Goal: Obtain resource: Obtain resource

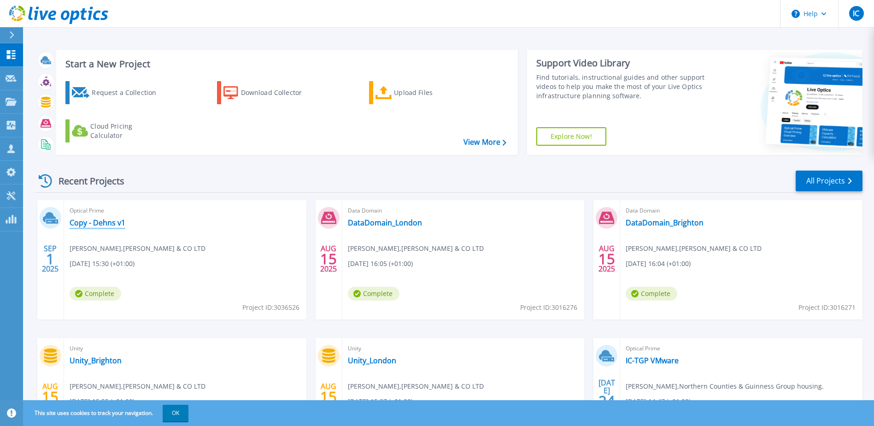
click at [107, 221] on link "Copy - Dehns v1" at bounding box center [98, 222] width 56 height 9
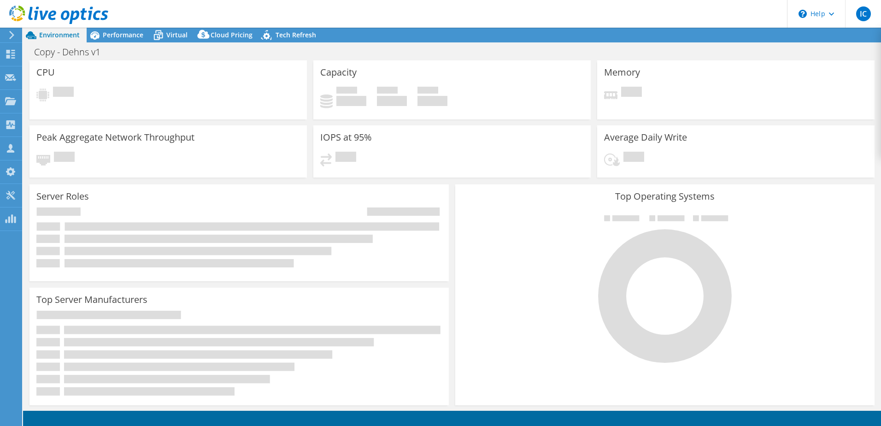
select select "USD"
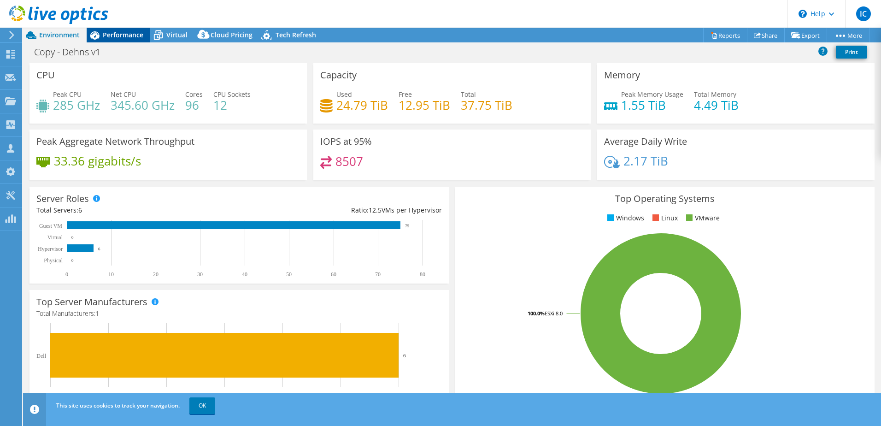
click at [108, 34] on span "Performance" at bounding box center [123, 34] width 41 height 9
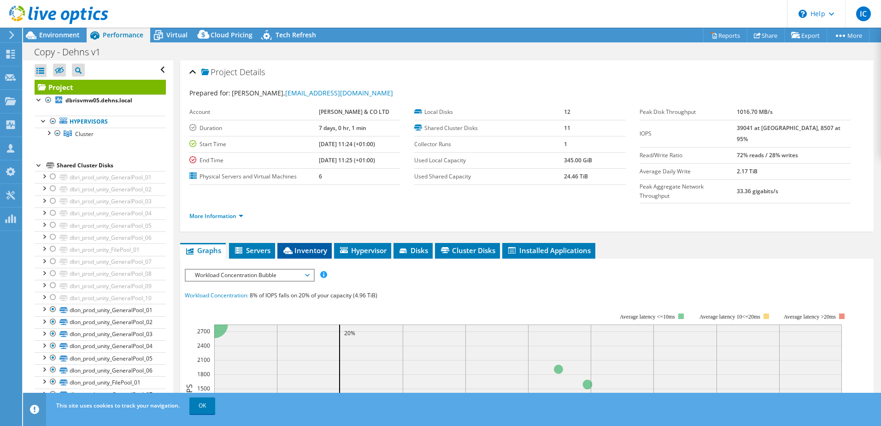
click at [314, 246] on span "Inventory" at bounding box center [304, 250] width 45 height 9
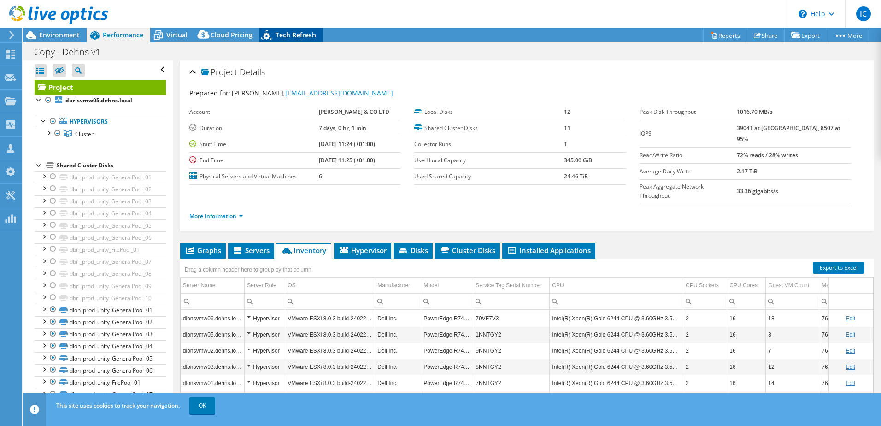
click at [278, 38] on span "Tech Refresh" at bounding box center [296, 34] width 41 height 9
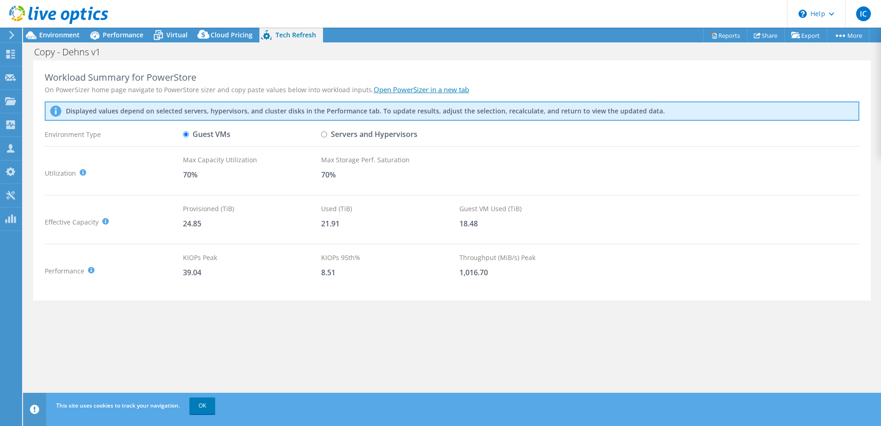
click at [325, 134] on input "Servers and Hypervisors" at bounding box center [324, 134] width 6 height 6
radio input "true"
click at [187, 134] on input "Guest VMs" at bounding box center [186, 134] width 6 height 6
radio input "true"
radio input "false"
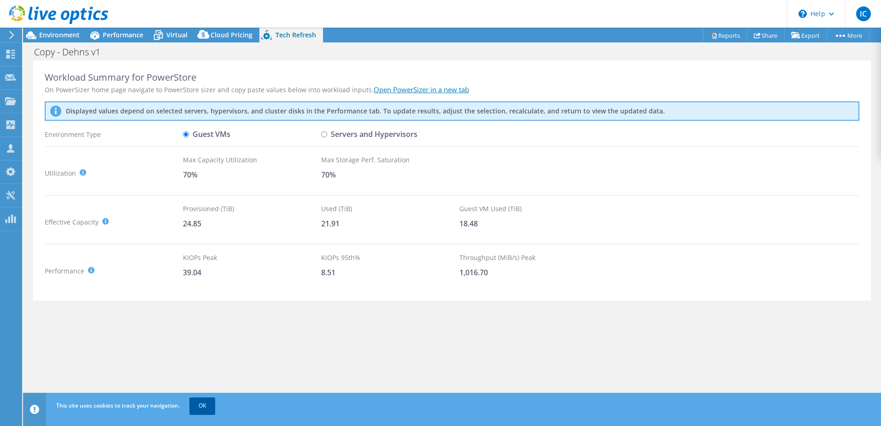
click at [207, 406] on link "OK" at bounding box center [202, 405] width 26 height 17
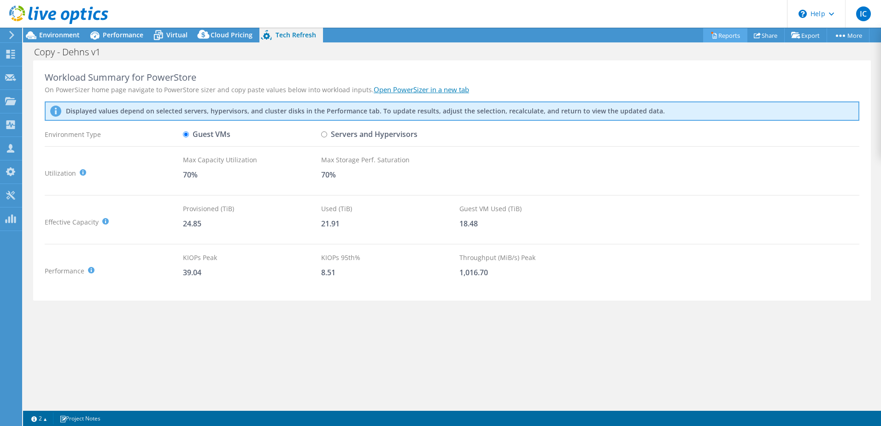
click at [726, 35] on link "Reports" at bounding box center [725, 35] width 44 height 14
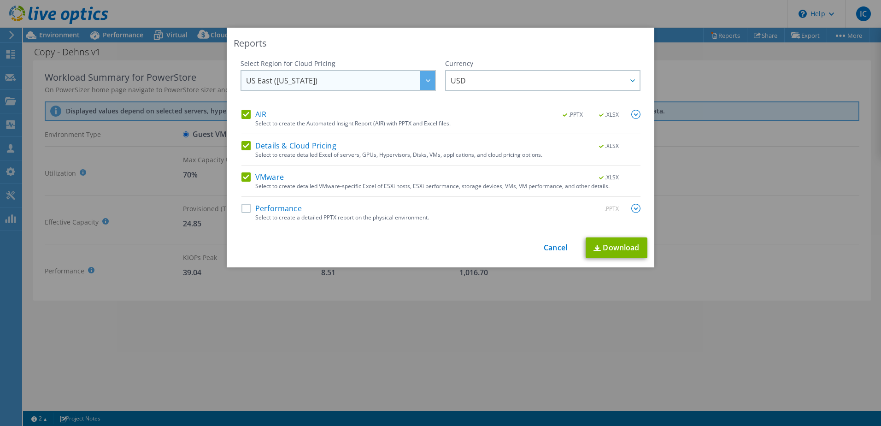
click at [323, 82] on span "US East ([US_STATE])" at bounding box center [340, 80] width 189 height 19
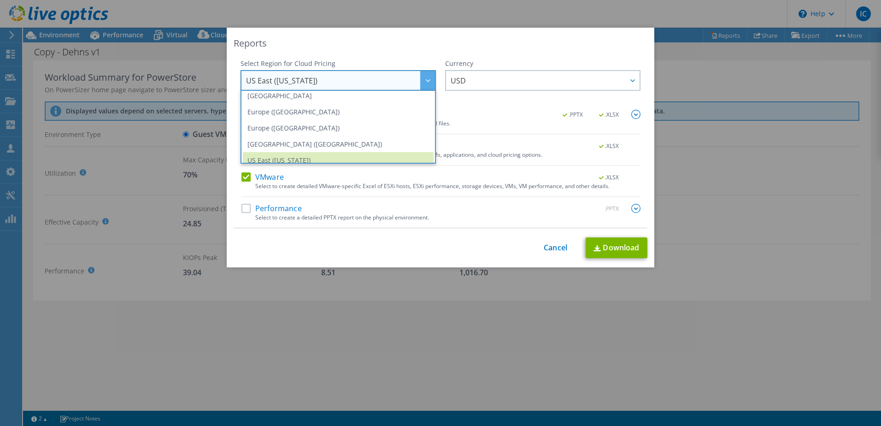
scroll to position [103, 0]
click at [282, 127] on li "Europe ([GEOGRAPHIC_DATA])" at bounding box center [338, 126] width 191 height 16
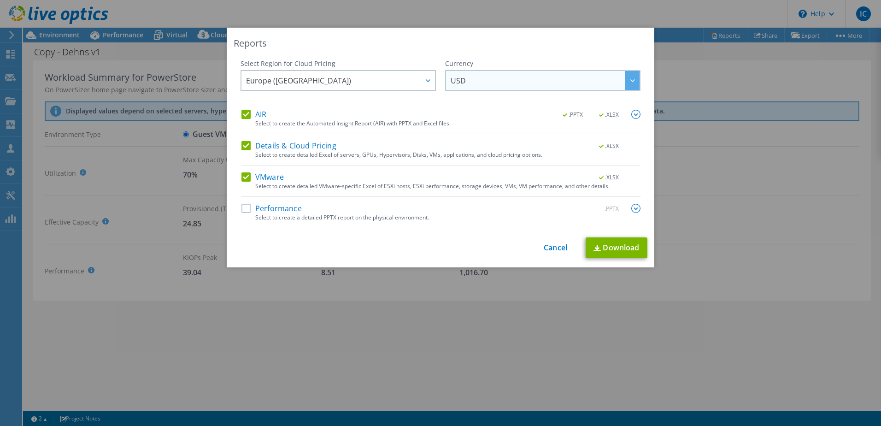
click at [476, 83] on span "USD" at bounding box center [545, 80] width 189 height 19
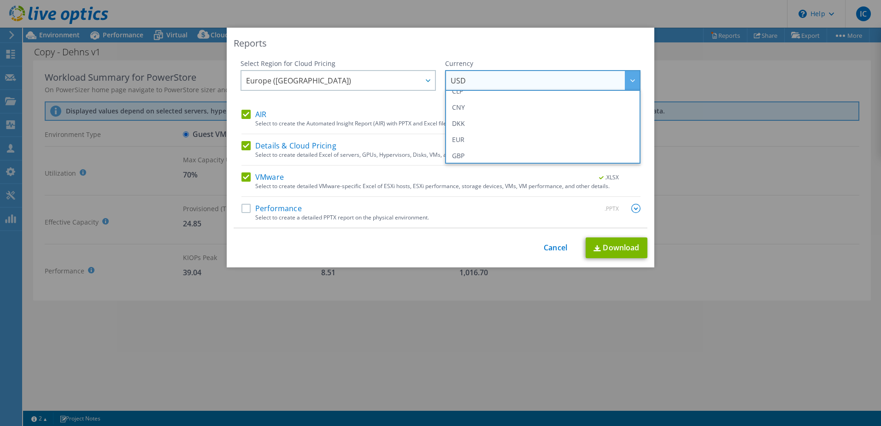
scroll to position [92, 0]
click at [471, 154] on li "GBP" at bounding box center [543, 153] width 191 height 16
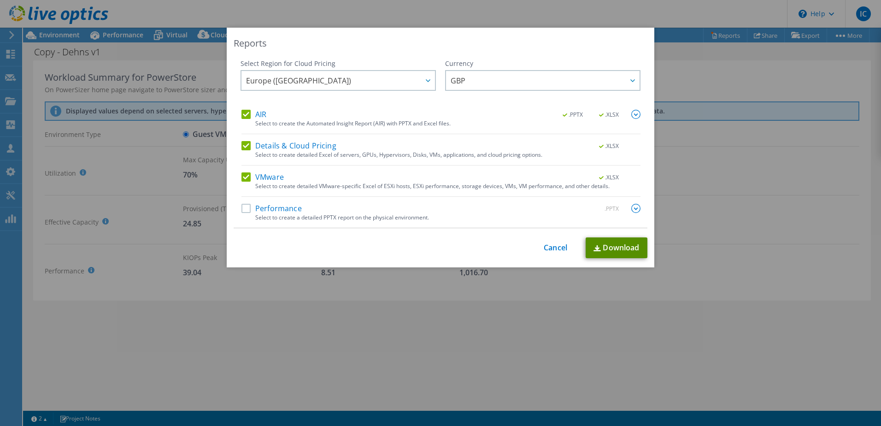
click at [600, 248] on link "Download" at bounding box center [617, 247] width 62 height 21
click at [544, 251] on link "Cancel" at bounding box center [556, 247] width 24 height 9
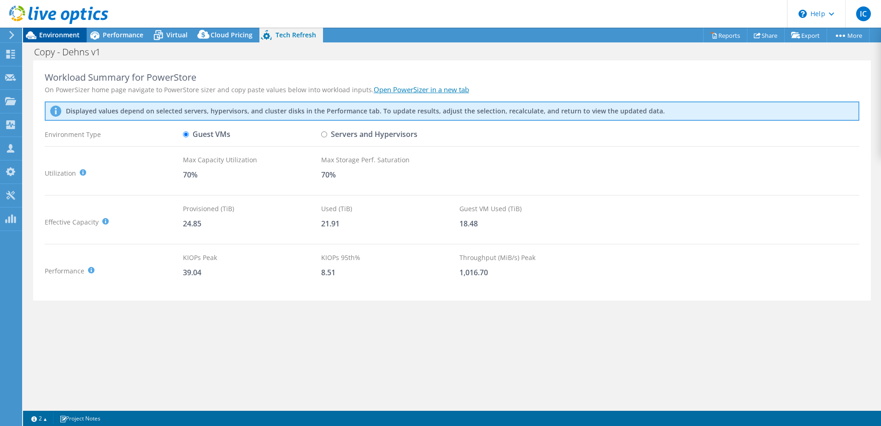
click at [68, 37] on span "Environment" at bounding box center [59, 34] width 41 height 9
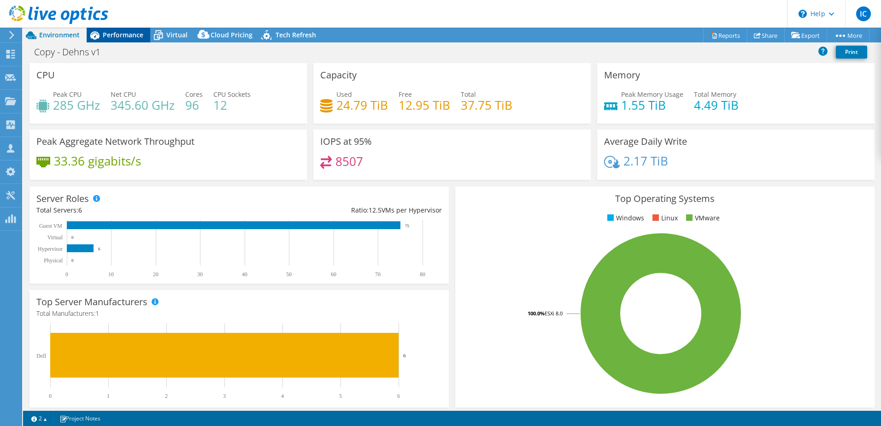
click at [123, 35] on span "Performance" at bounding box center [123, 34] width 41 height 9
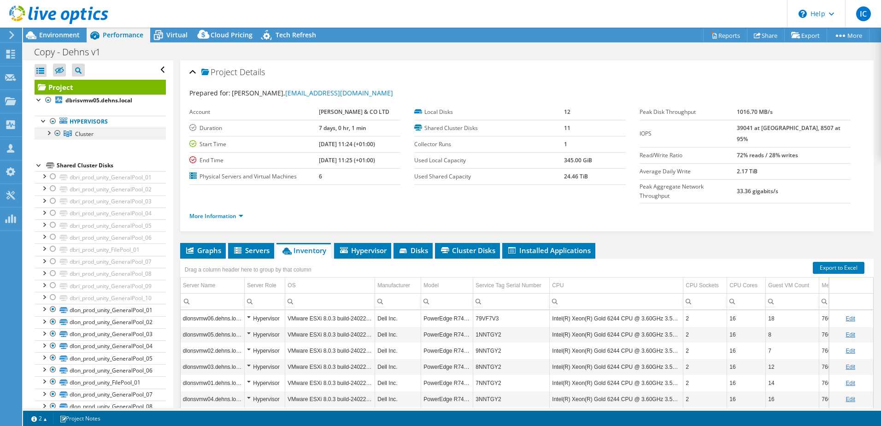
click at [50, 132] on div at bounding box center [48, 132] width 9 height 9
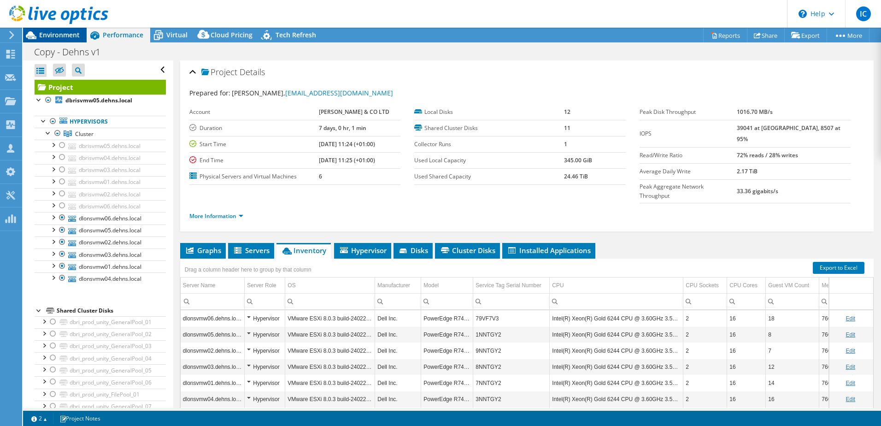
click at [55, 32] on span "Environment" at bounding box center [59, 34] width 41 height 9
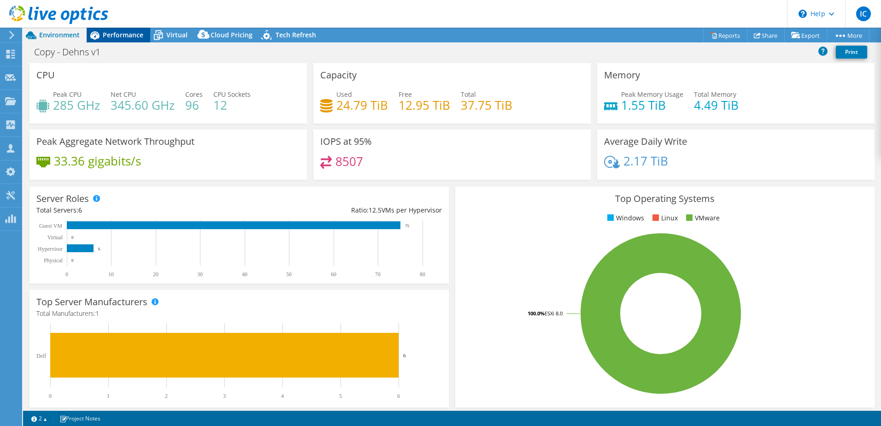
click at [128, 35] on span "Performance" at bounding box center [123, 34] width 41 height 9
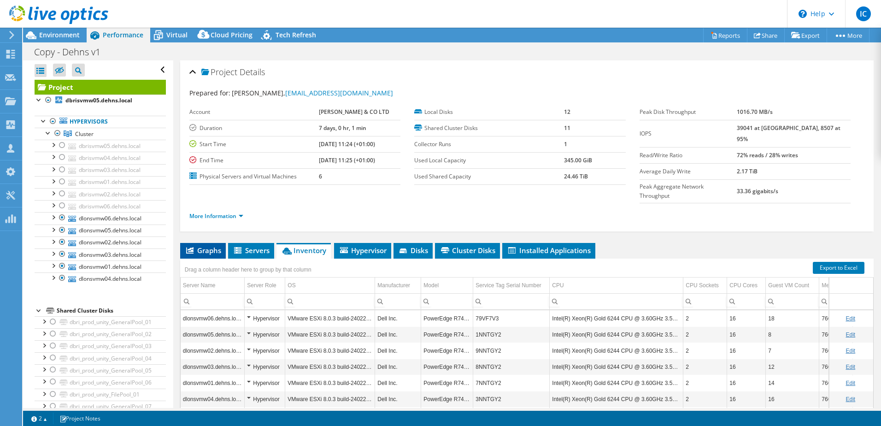
click at [205, 246] on span "Graphs" at bounding box center [203, 250] width 36 height 9
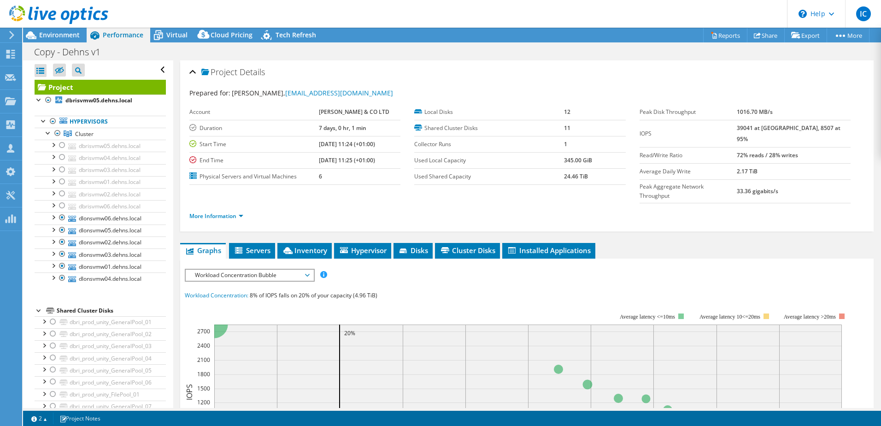
click at [215, 270] on span "Workload Concentration Bubble" at bounding box center [249, 275] width 118 height 11
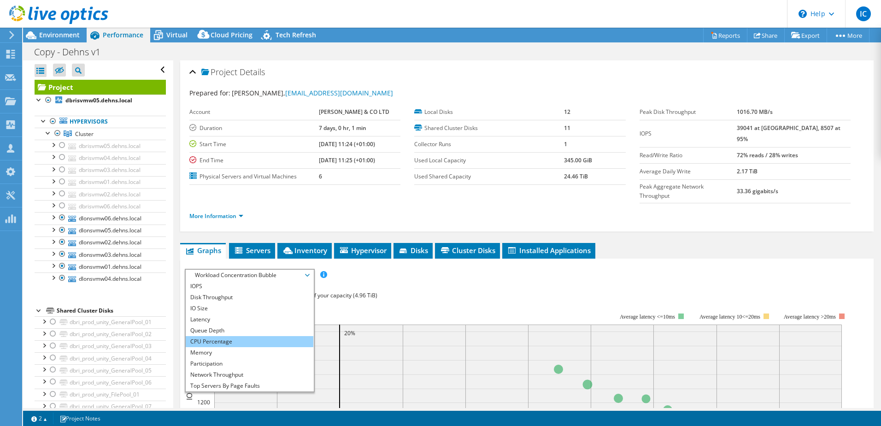
click at [211, 336] on li "CPU Percentage" at bounding box center [250, 341] width 128 height 11
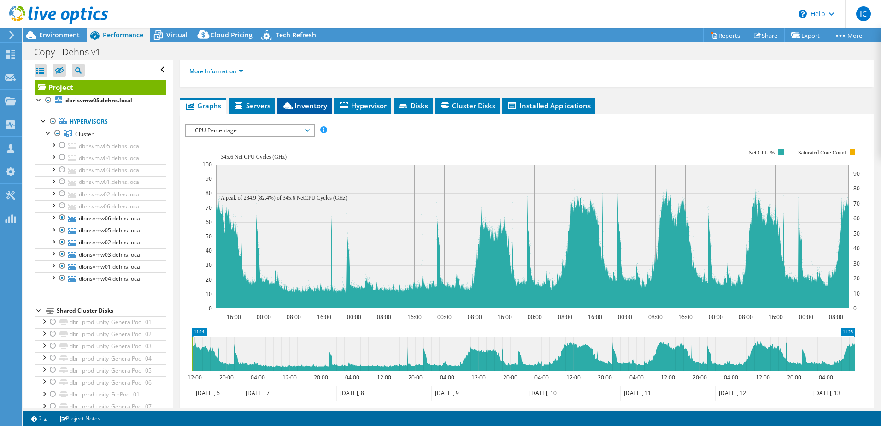
scroll to position [184, 0]
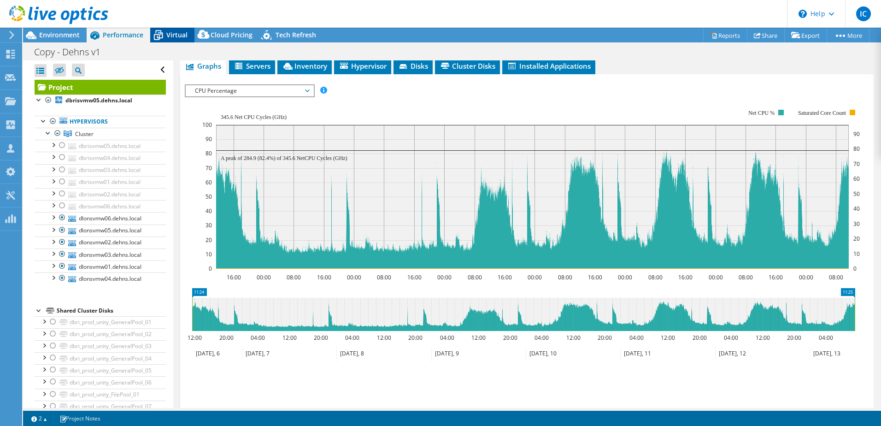
click at [168, 37] on span "Virtual" at bounding box center [176, 34] width 21 height 9
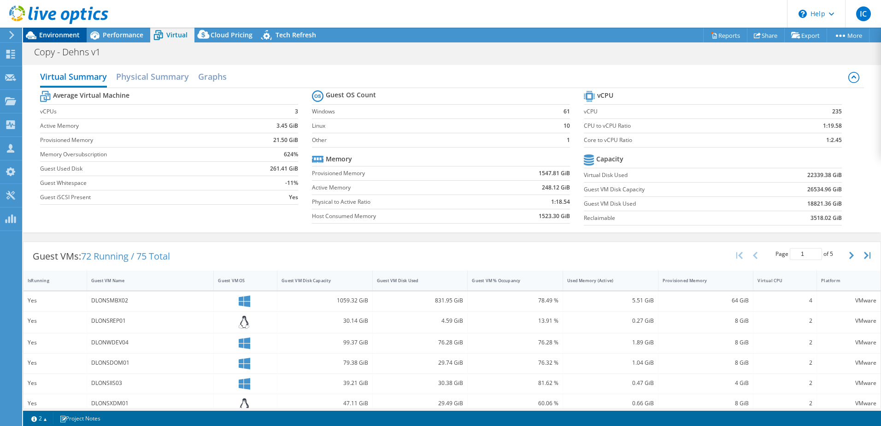
click at [67, 37] on span "Environment" at bounding box center [59, 34] width 41 height 9
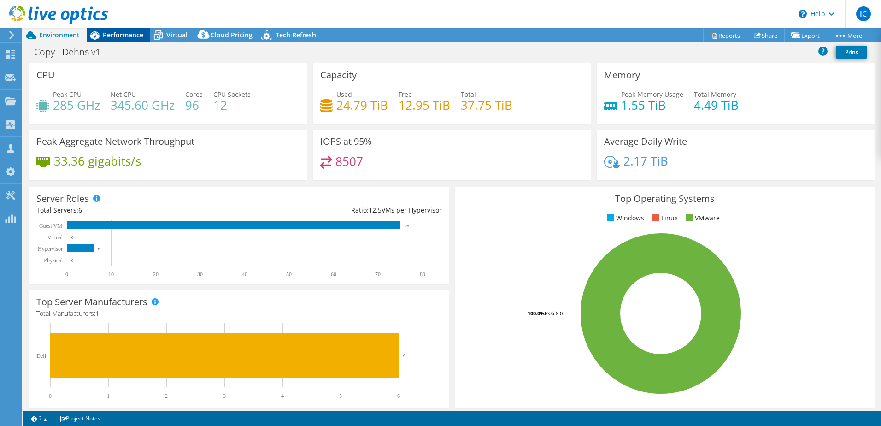
click at [110, 35] on span "Performance" at bounding box center [123, 34] width 41 height 9
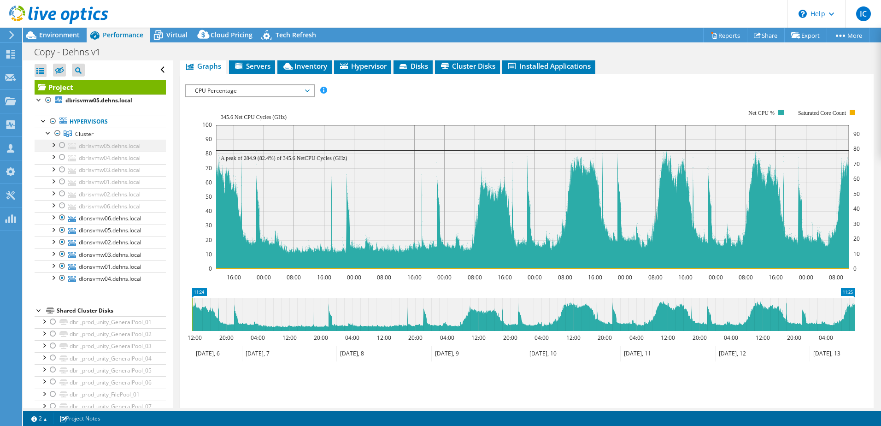
click at [62, 145] on div at bounding box center [62, 145] width 9 height 11
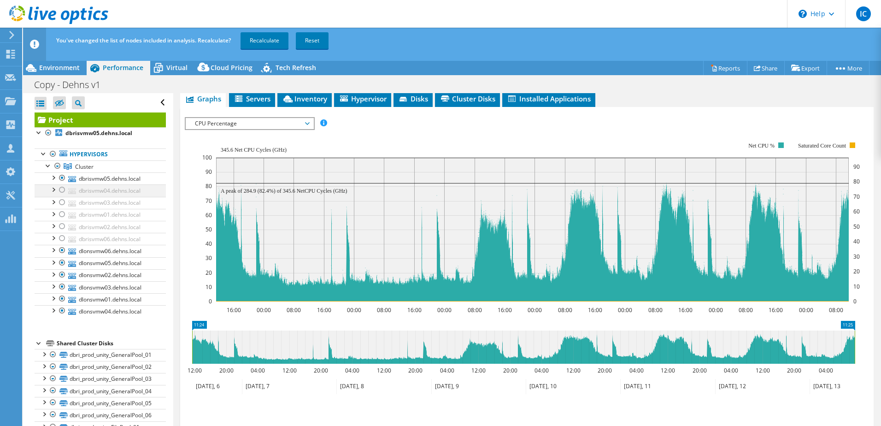
click at [61, 188] on div at bounding box center [62, 189] width 9 height 11
click at [64, 202] on div at bounding box center [62, 202] width 9 height 11
click at [64, 212] on div at bounding box center [62, 214] width 9 height 11
click at [62, 227] on div at bounding box center [62, 226] width 9 height 11
click at [62, 236] on div at bounding box center [62, 238] width 9 height 11
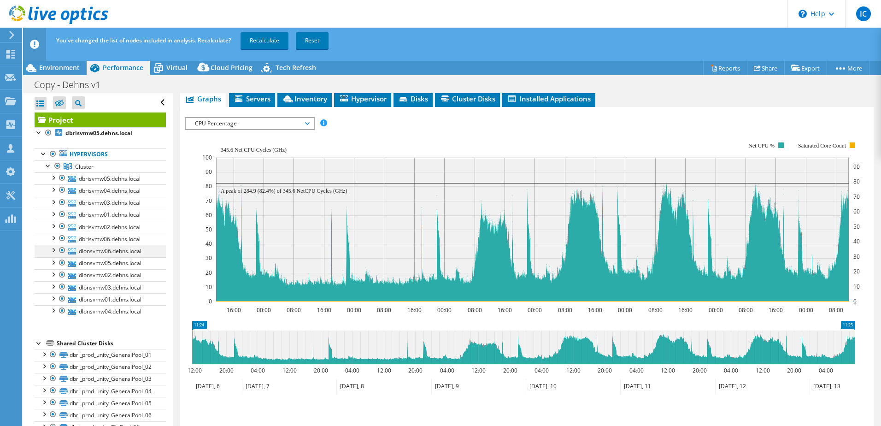
click at [63, 252] on div at bounding box center [62, 250] width 9 height 11
click at [62, 263] on div at bounding box center [62, 262] width 9 height 11
click at [62, 272] on div at bounding box center [62, 274] width 9 height 11
click at [64, 286] on div at bounding box center [62, 286] width 9 height 11
click at [63, 295] on div at bounding box center [62, 298] width 9 height 11
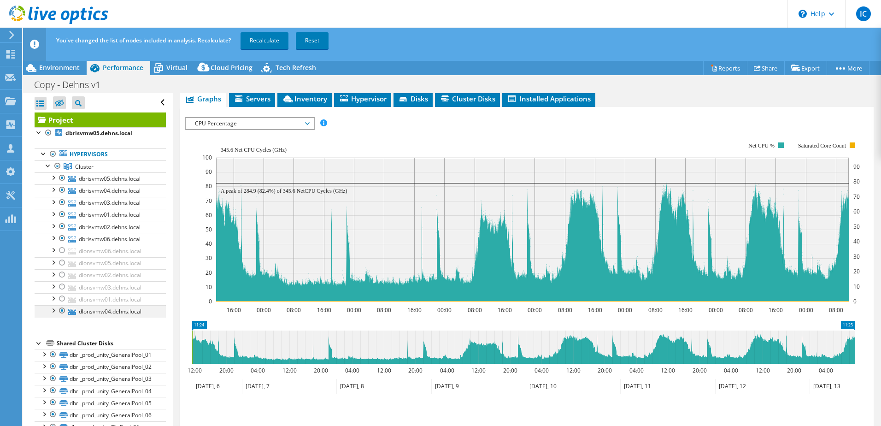
click at [63, 310] on div at bounding box center [62, 310] width 9 height 11
click at [255, 39] on link "Recalculate" at bounding box center [265, 40] width 48 height 17
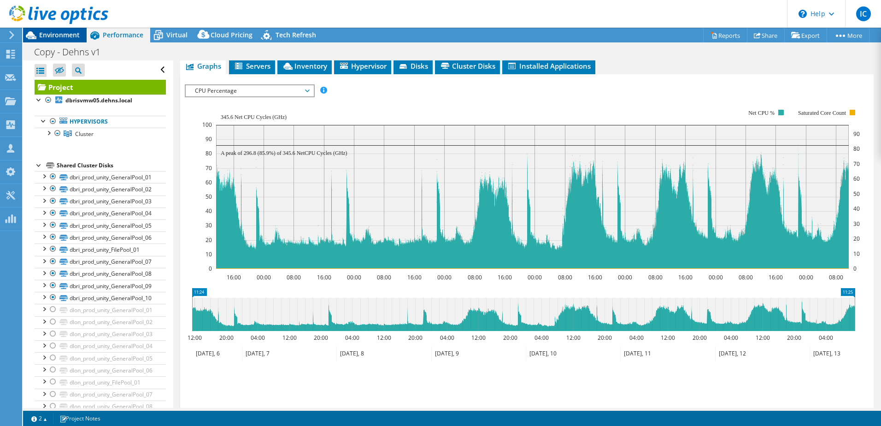
click at [40, 38] on span "Environment" at bounding box center [59, 34] width 41 height 9
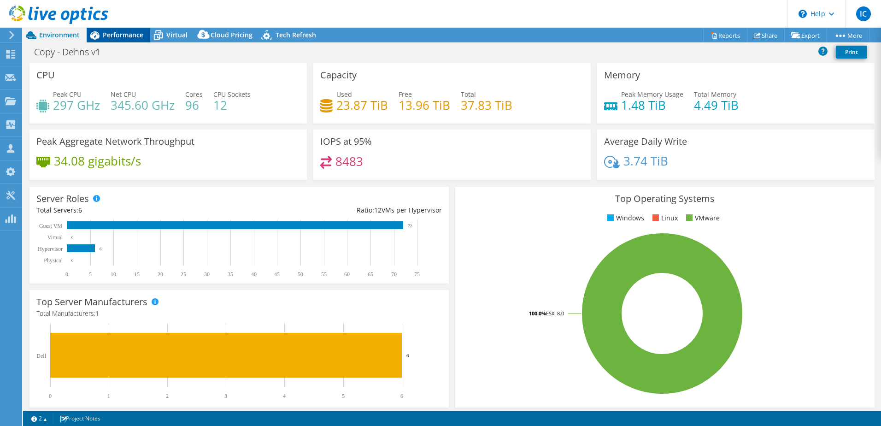
click at [121, 33] on span "Performance" at bounding box center [123, 34] width 41 height 9
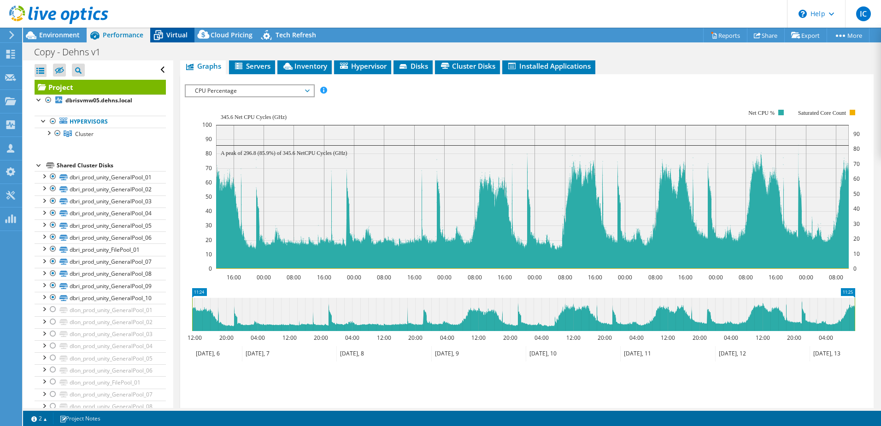
click at [172, 35] on span "Virtual" at bounding box center [176, 34] width 21 height 9
